Goal: Task Accomplishment & Management: Use online tool/utility

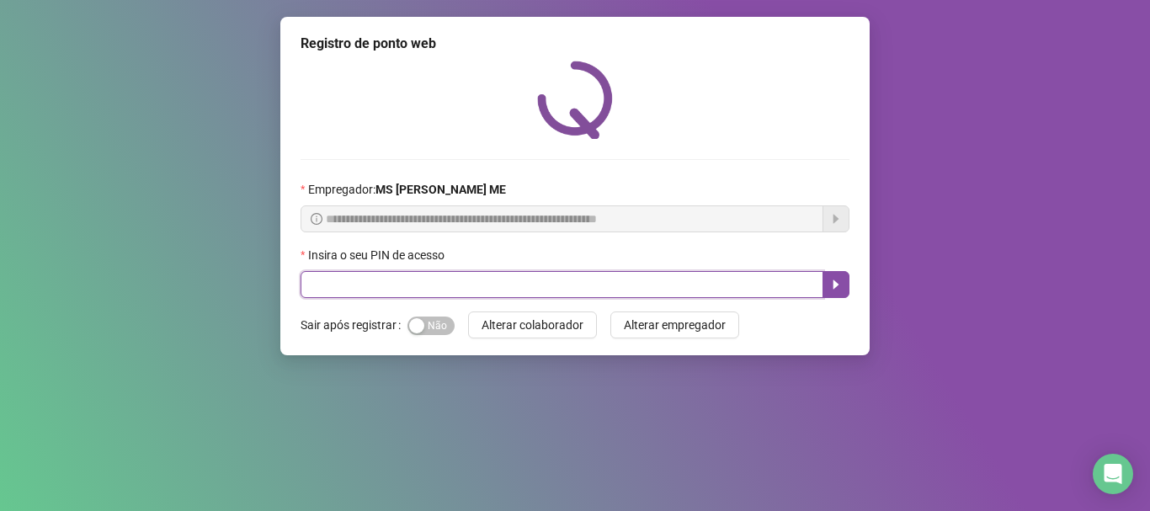
click at [538, 289] on input "text" at bounding box center [562, 284] width 523 height 27
type input "*****"
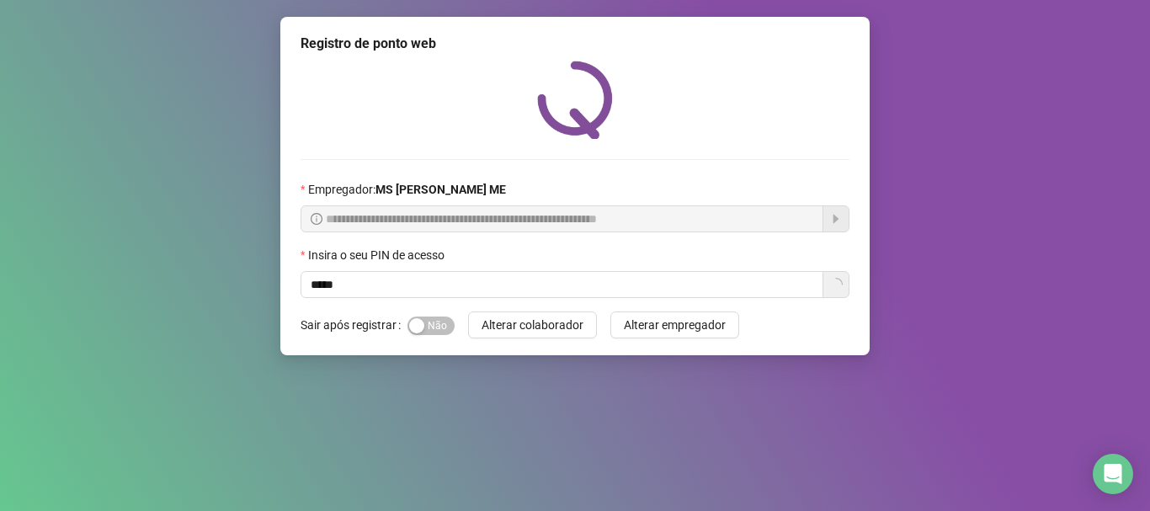
click at [444, 266] on div "Insira o seu PIN de acesso" at bounding box center [575, 258] width 549 height 25
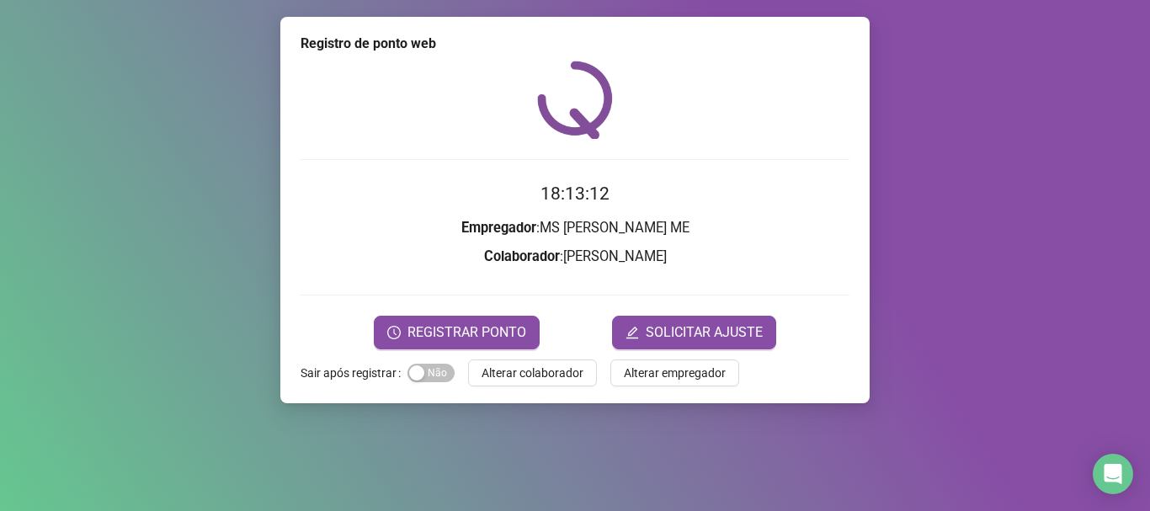
click at [455, 280] on form "18:13:12 Empregador : MS [PERSON_NAME] ME Colaborador : [PERSON_NAME] REGISTRAR…" at bounding box center [575, 264] width 549 height 168
click at [490, 332] on span "REGISTRAR PONTO" at bounding box center [467, 333] width 119 height 20
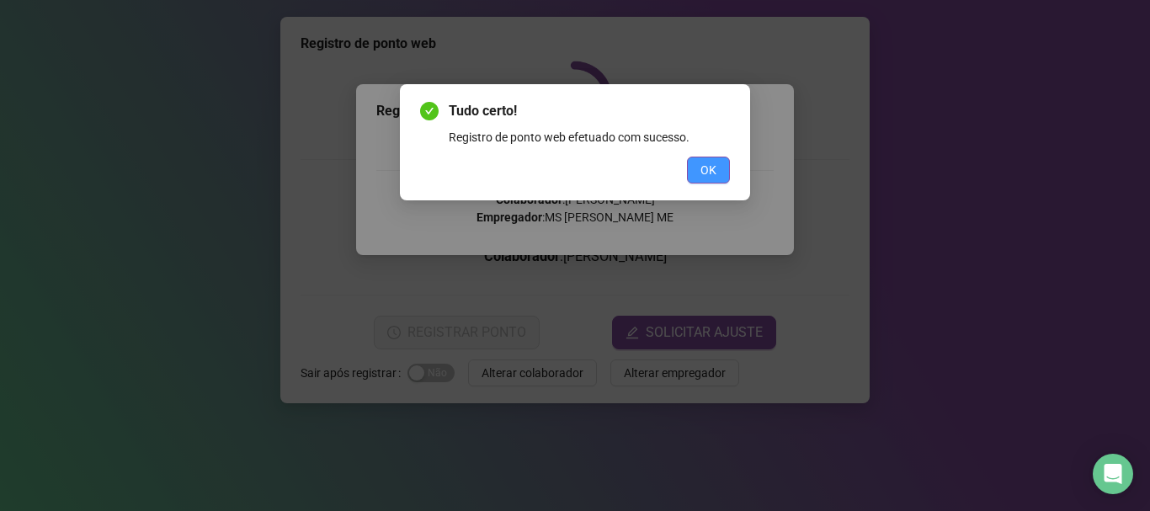
click at [710, 173] on span "OK" at bounding box center [709, 170] width 16 height 19
